Goal: Check status: Check status

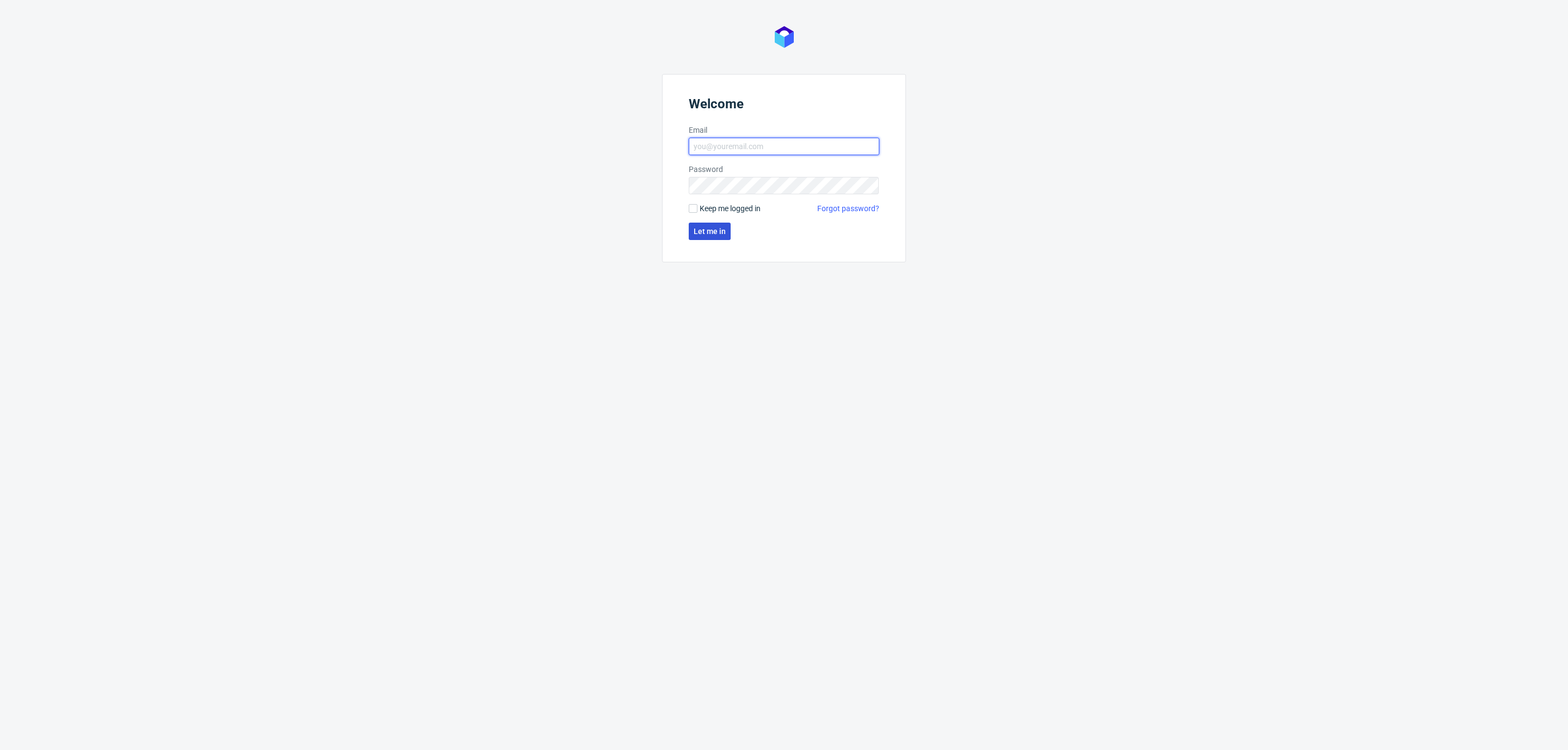
type input "[EMAIL_ADDRESS][DOMAIN_NAME]"
click at [705, 230] on span "Let me in" at bounding box center [710, 231] width 32 height 8
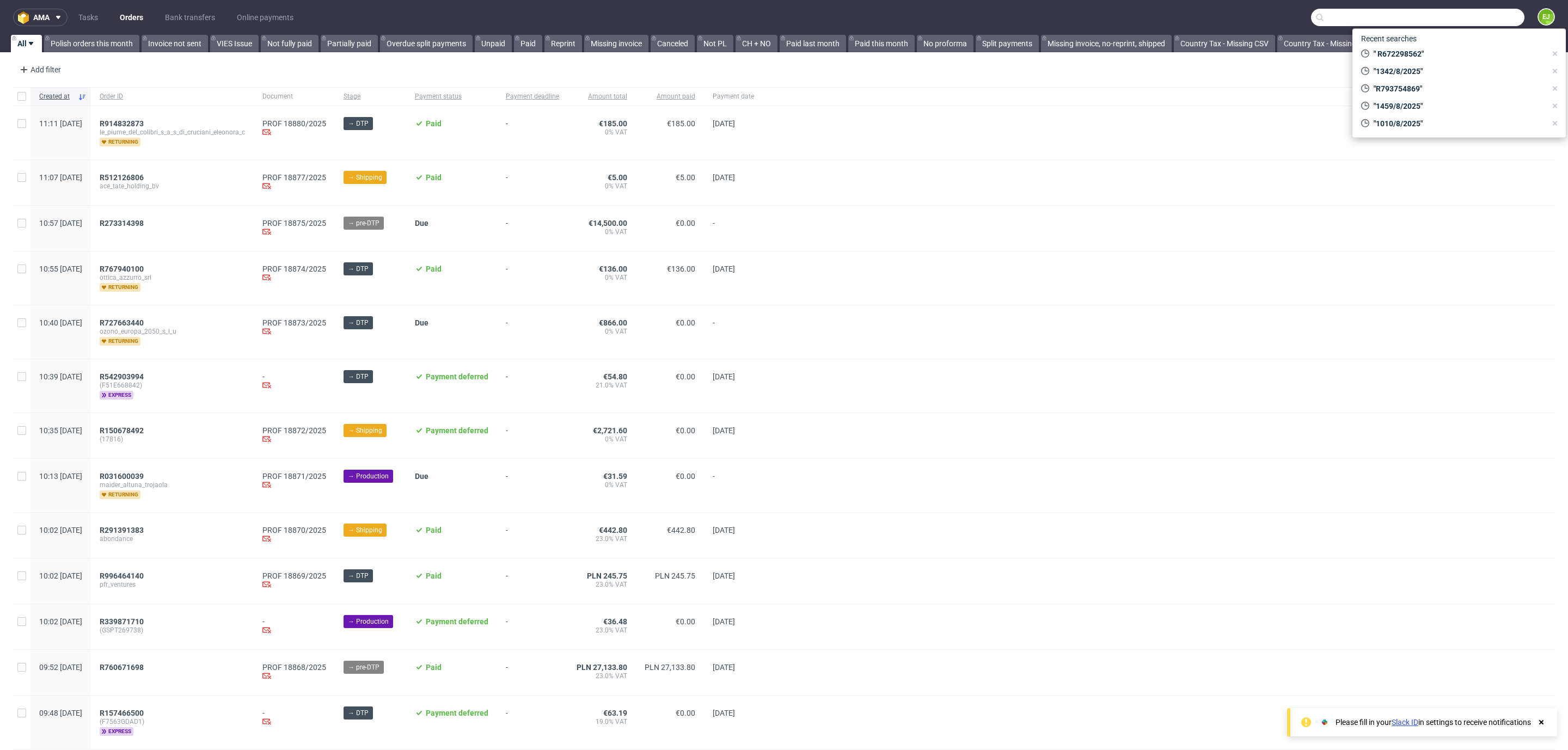
click at [1447, 13] on input "text" at bounding box center [1417, 17] width 214 height 18
paste input "R459829112_VWLZ"
type input "R459829112"
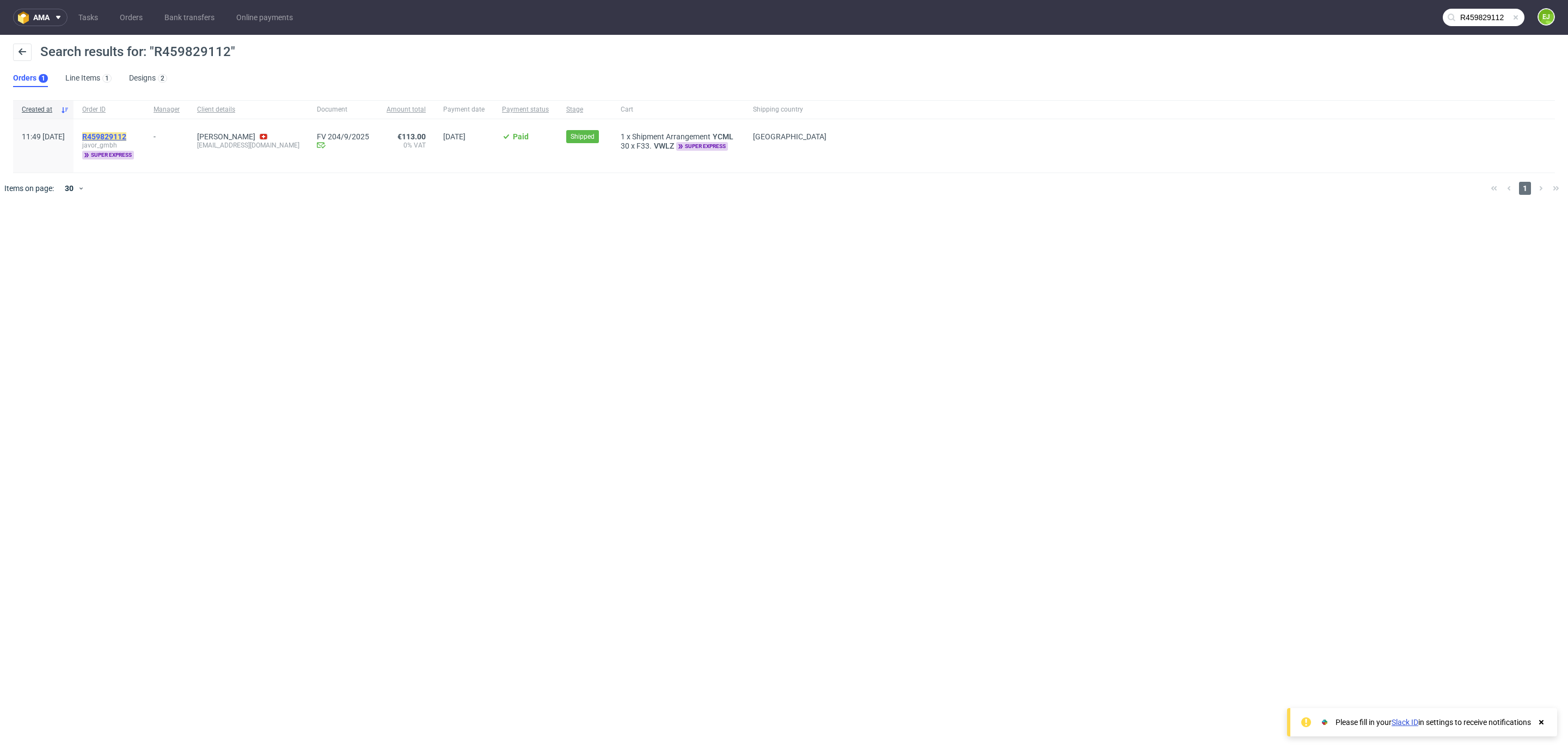
click at [126, 137] on mark "R459829112" at bounding box center [104, 137] width 44 height 8
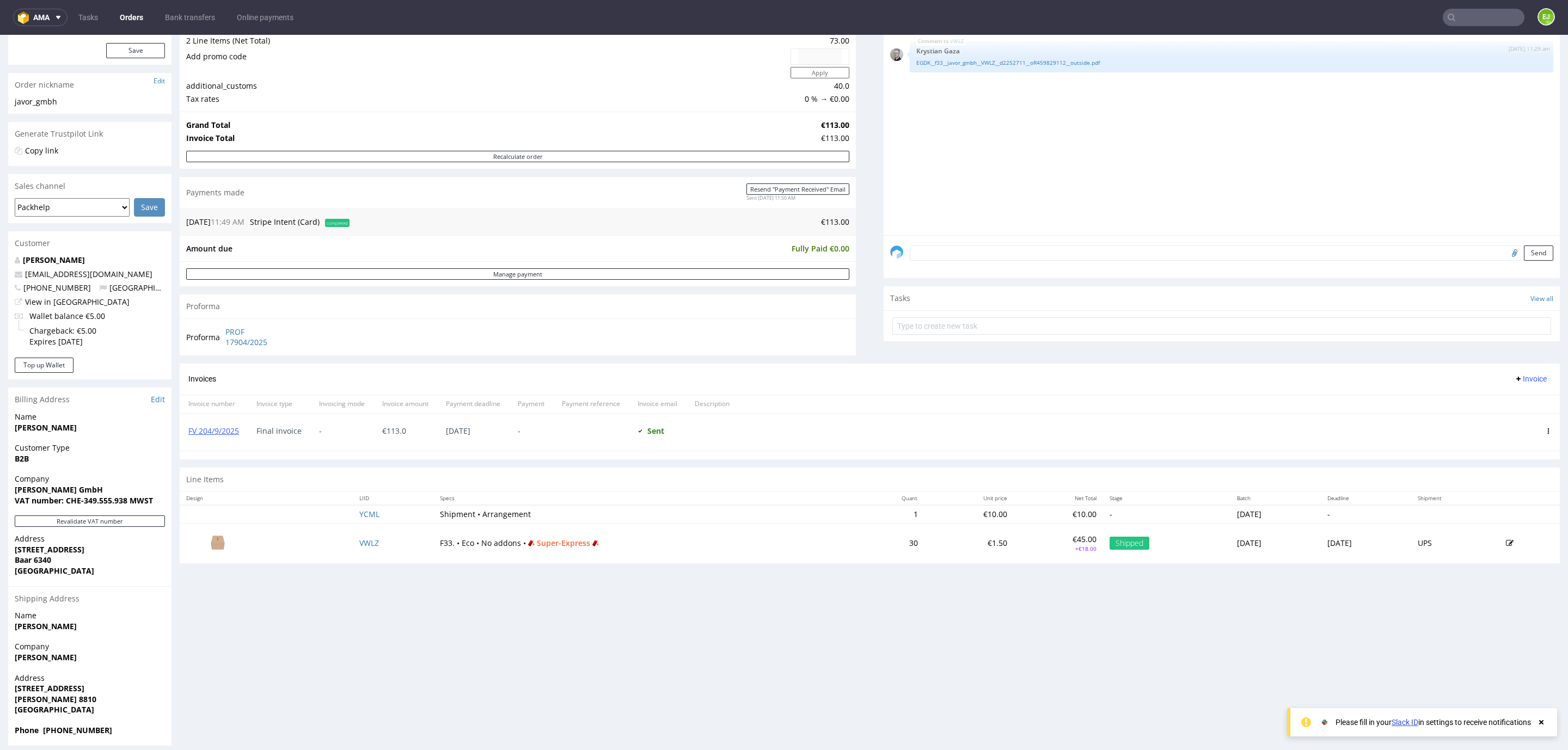
scroll to position [147, 0]
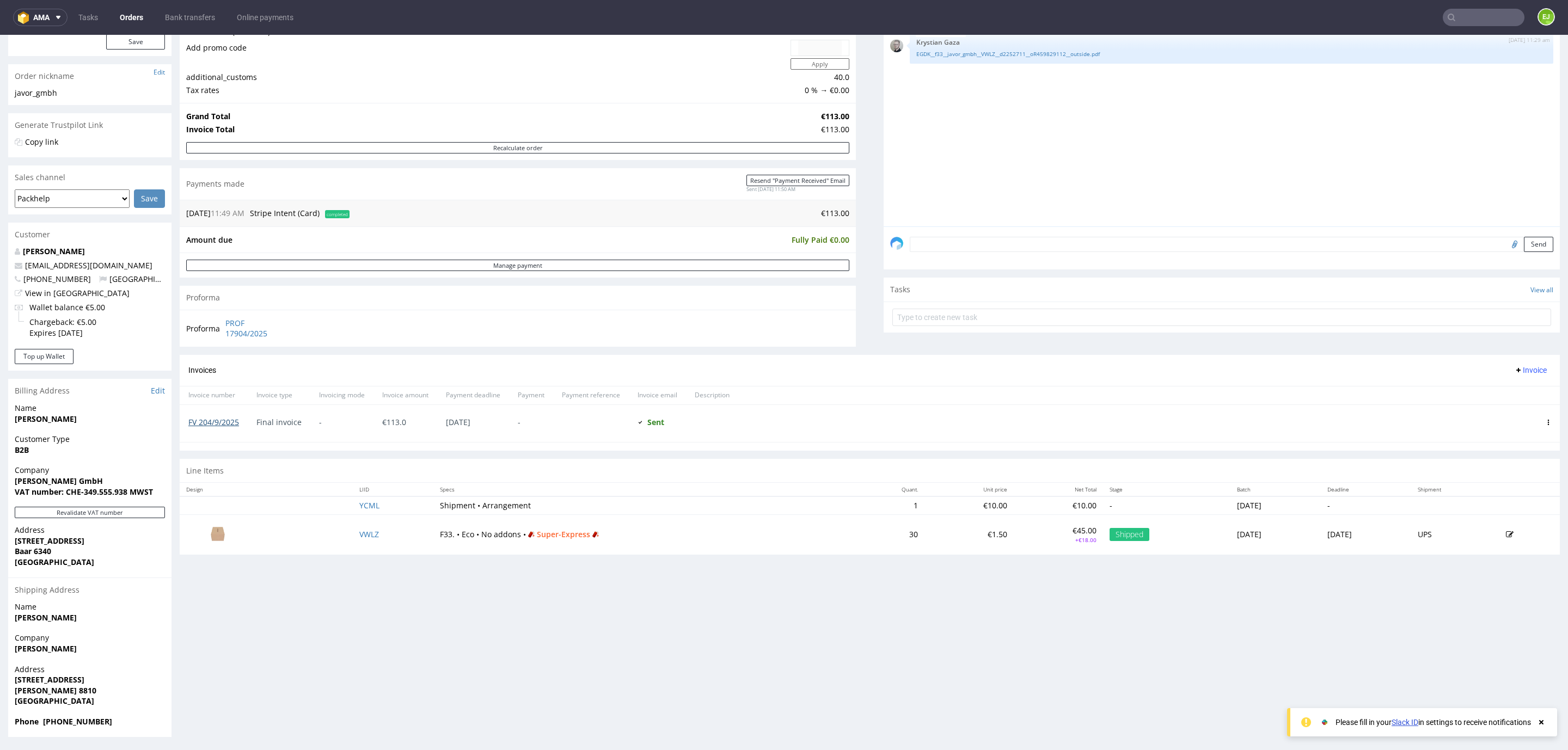
click at [235, 421] on link "FV 204/9/2025" at bounding box center [214, 422] width 51 height 11
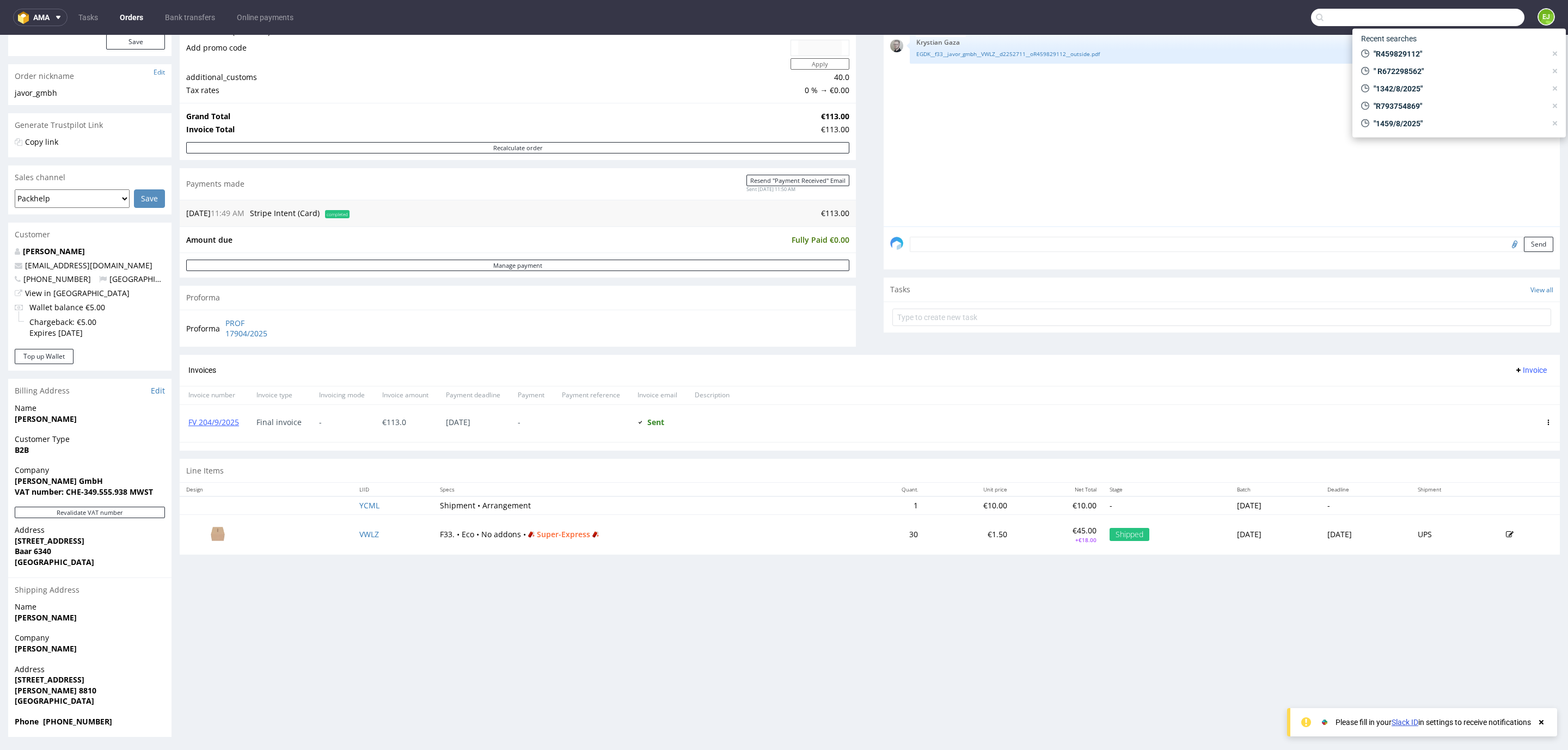
click at [1449, 13] on input "text" at bounding box center [1417, 17] width 214 height 18
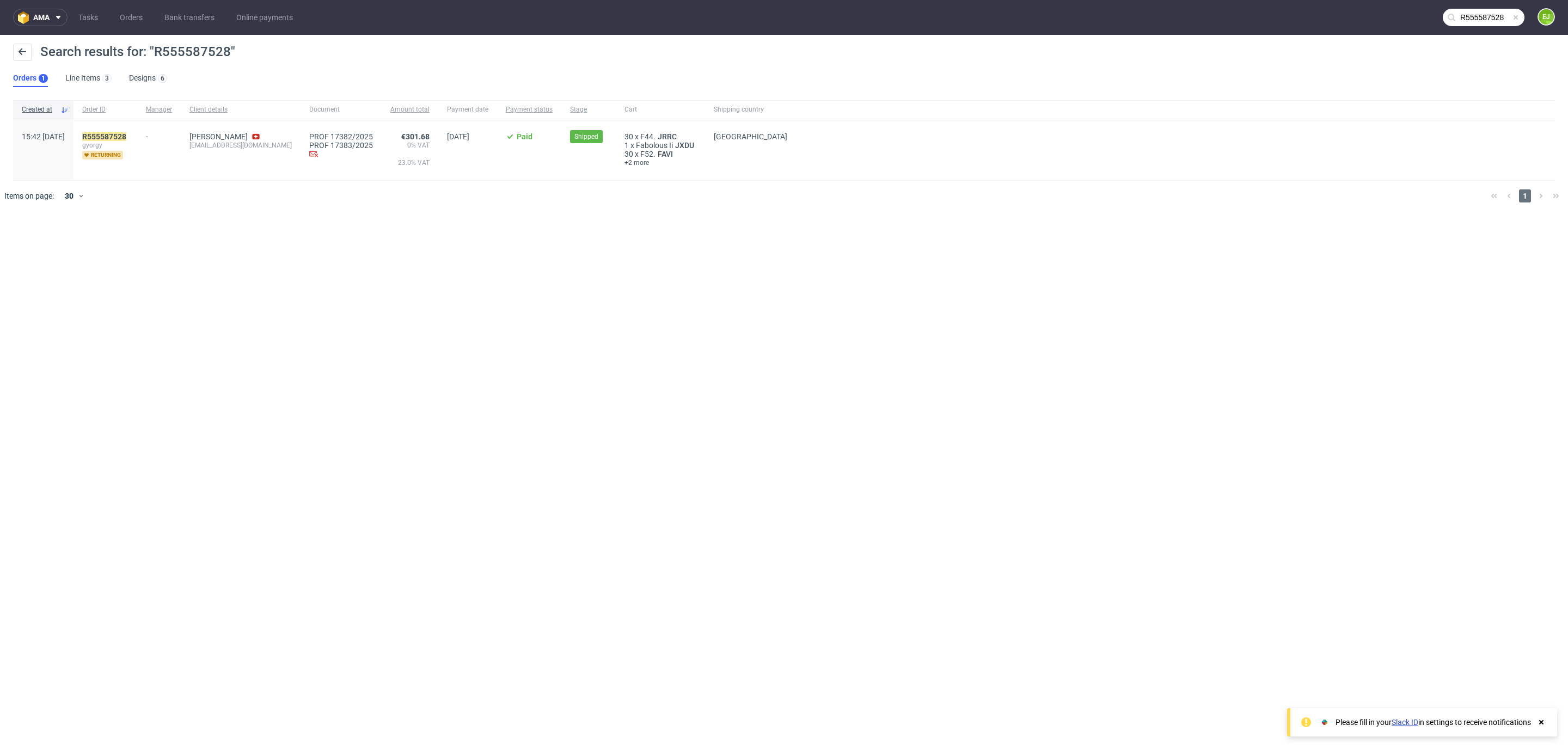
click at [1457, 18] on input "R555587528" at bounding box center [1483, 17] width 82 height 18
click at [1457, 18] on input "R555587528" at bounding box center [1417, 17] width 214 height 18
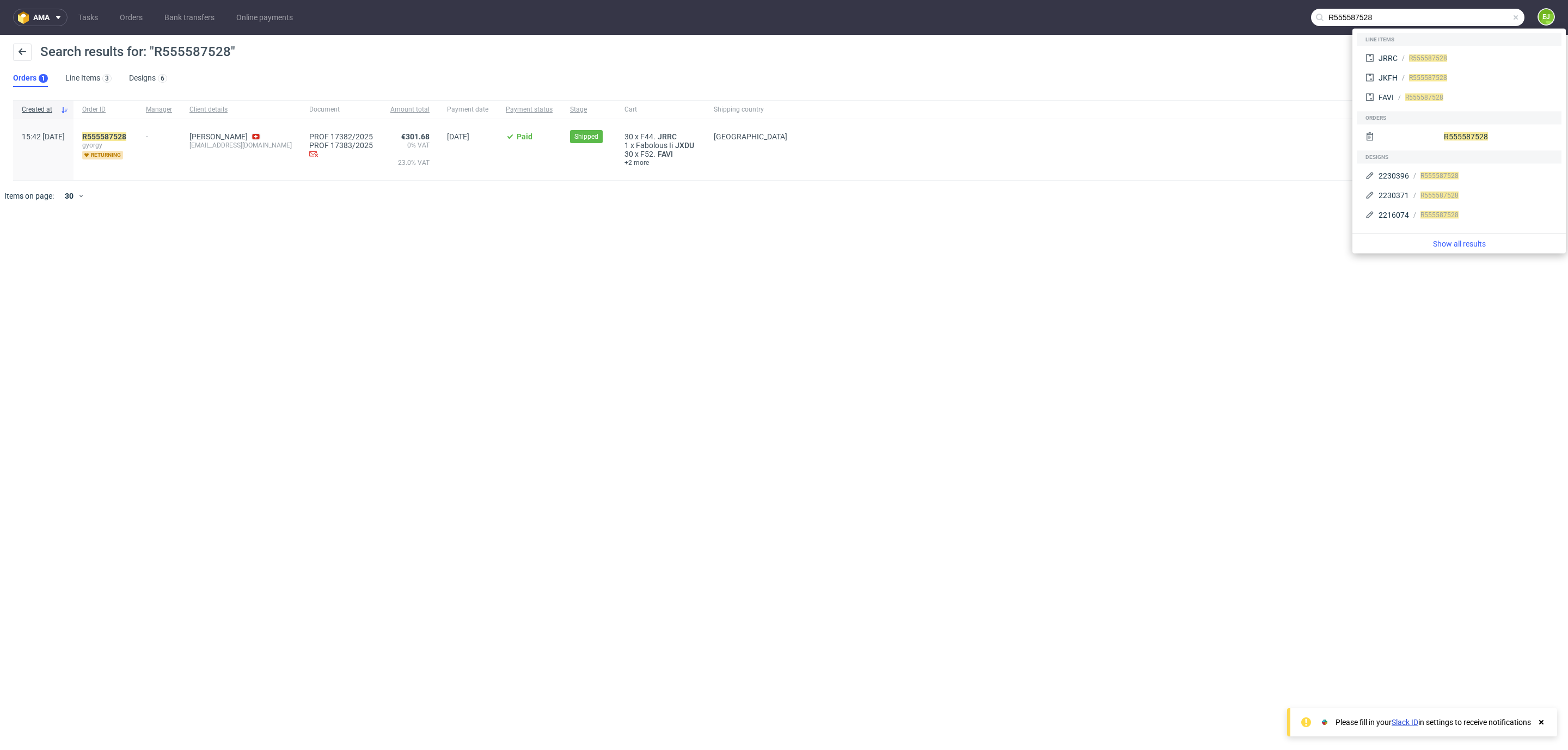
paste input "672298562_GQTB"
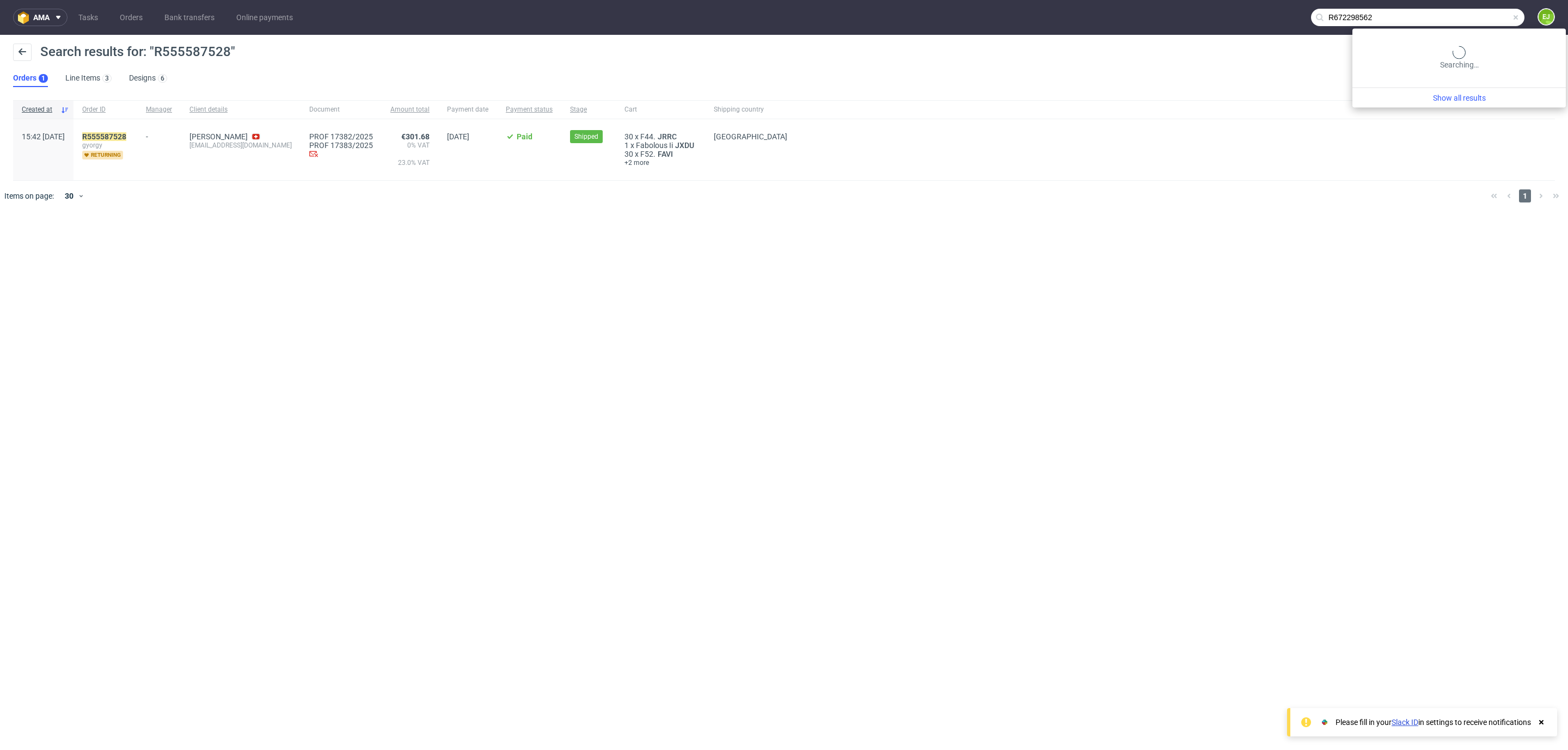
type input "R672298562"
